Goal: Transaction & Acquisition: Purchase product/service

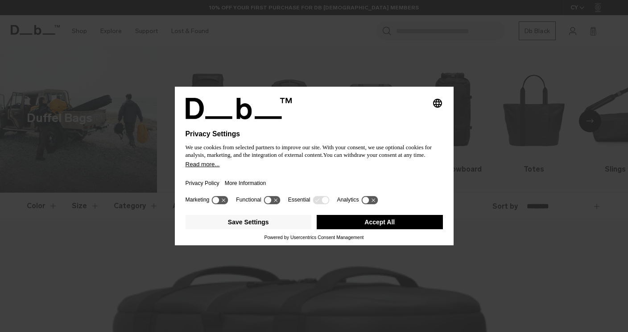
click at [346, 217] on div "Save Settings Accept All" at bounding box center [315, 222] width 258 height 23
click at [347, 221] on button "Accept All" at bounding box center [380, 222] width 126 height 14
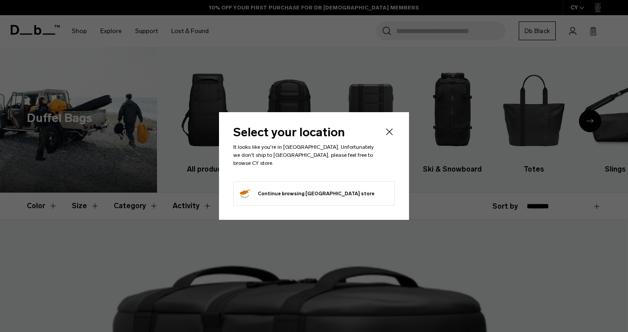
click at [391, 131] on icon "Close" at bounding box center [389, 131] width 11 height 11
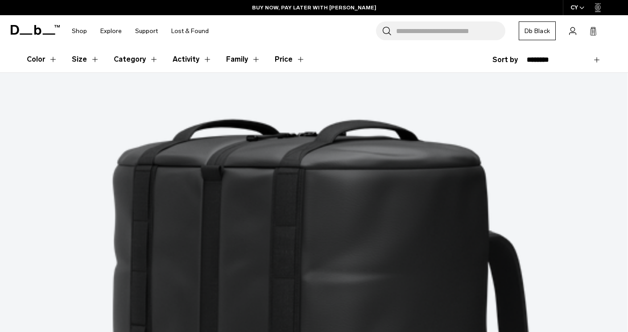
scroll to position [146, 0]
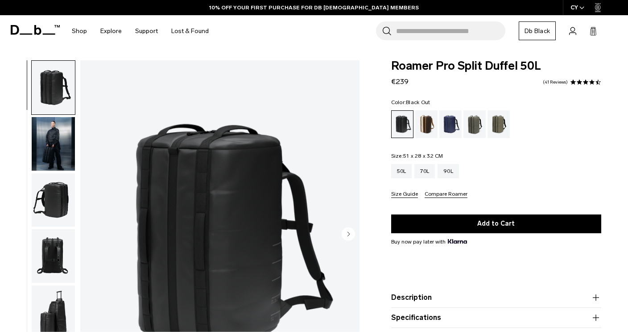
click at [50, 153] on img "button" at bounding box center [53, 144] width 43 height 54
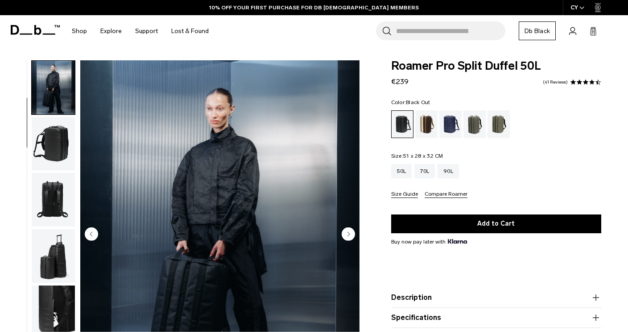
click at [47, 155] on img "button" at bounding box center [53, 144] width 43 height 54
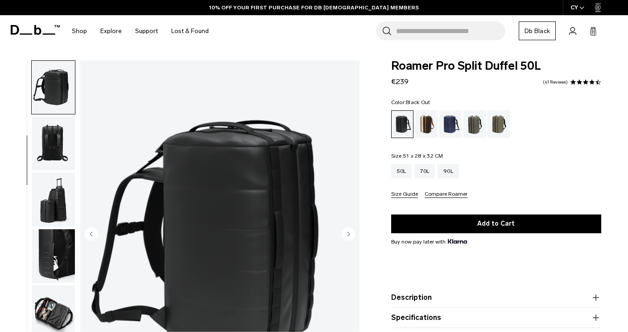
click at [50, 136] on img "button" at bounding box center [53, 144] width 43 height 54
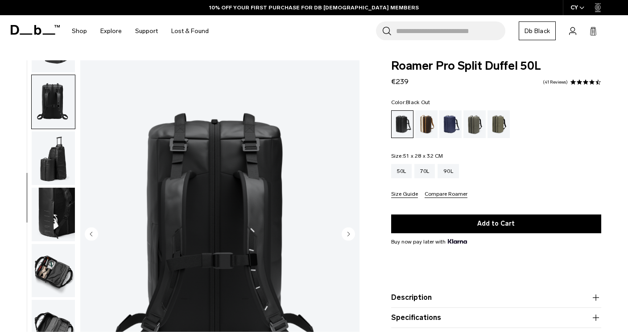
scroll to position [154, 0]
click at [47, 149] on img "button" at bounding box center [53, 158] width 43 height 54
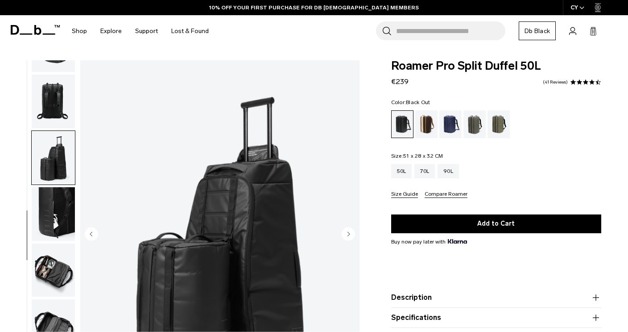
click at [50, 196] on img "button" at bounding box center [53, 214] width 43 height 54
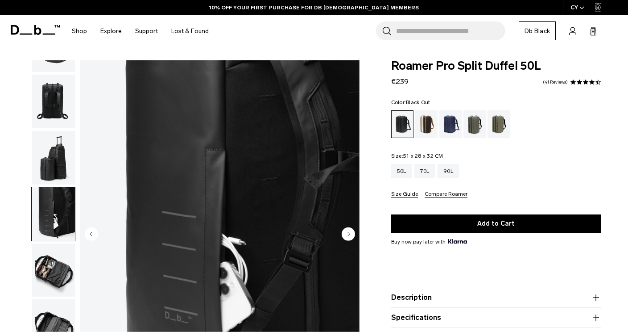
click at [54, 269] on img "button" at bounding box center [53, 270] width 43 height 54
